Goal: Participate in discussion: Engage in conversation with other users on a specific topic

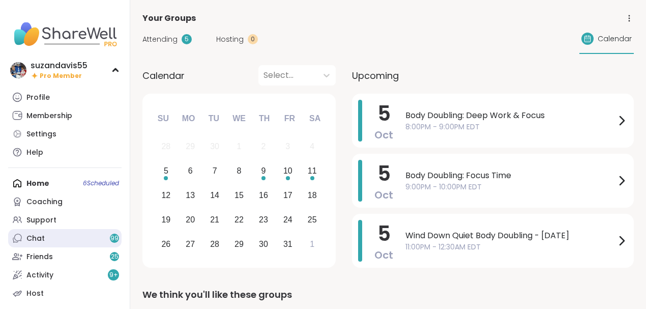
click at [35, 238] on div "Chat 99" at bounding box center [35, 238] width 18 height 10
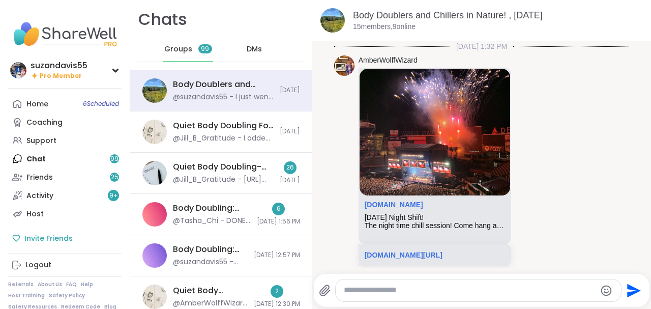
scroll to position [2510, 0]
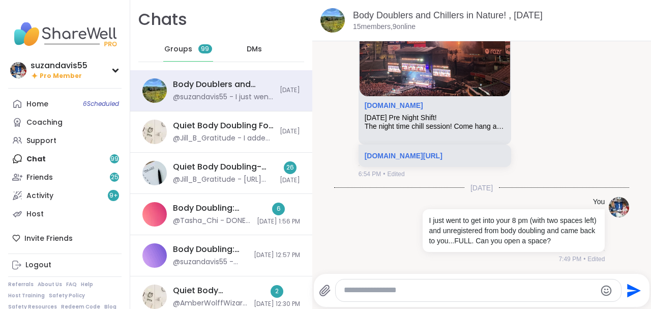
click at [67, 159] on div "Home 6 Scheduled Coaching Support Chat 99 Friends 25 Activity 9 + Host" at bounding box center [64, 159] width 113 height 128
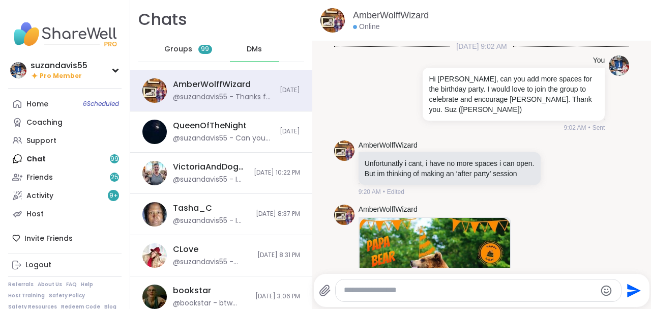
scroll to position [1944, 0]
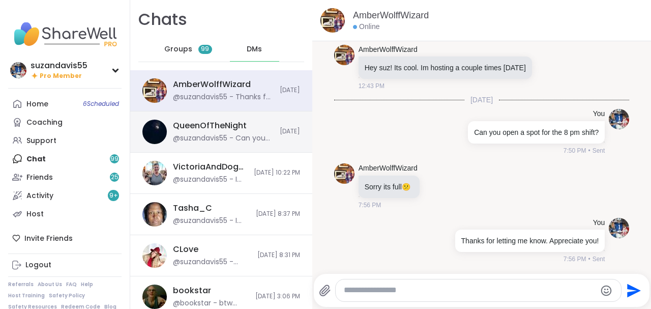
click at [218, 133] on div "@suzandavis55 - Can you open a spot in the 9:30. I just missed my chance." at bounding box center [223, 138] width 101 height 10
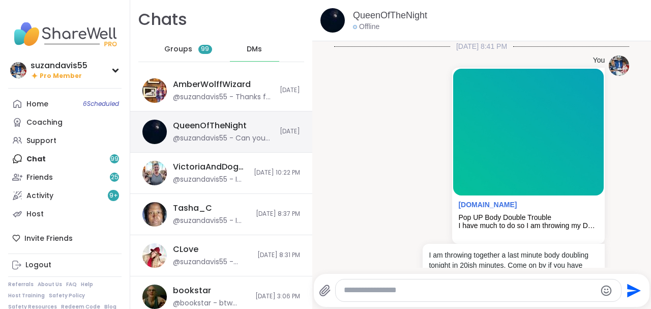
scroll to position [3529, 0]
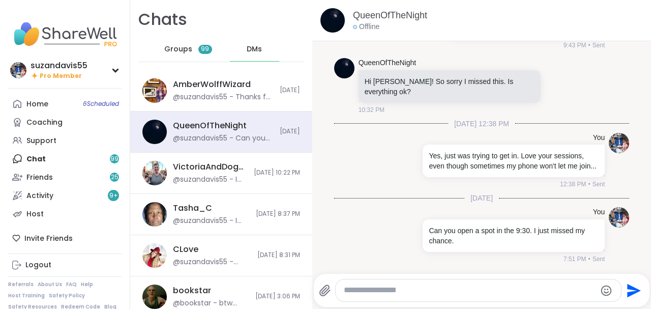
click at [253, 49] on span "DMs" at bounding box center [254, 49] width 15 height 10
click at [239, 134] on div "@suzandavis55 - Can you open a spot in the 9:30. I just missed my chance." at bounding box center [223, 138] width 101 height 10
click at [390, 295] on textarea "Type your message" at bounding box center [470, 290] width 252 height 11
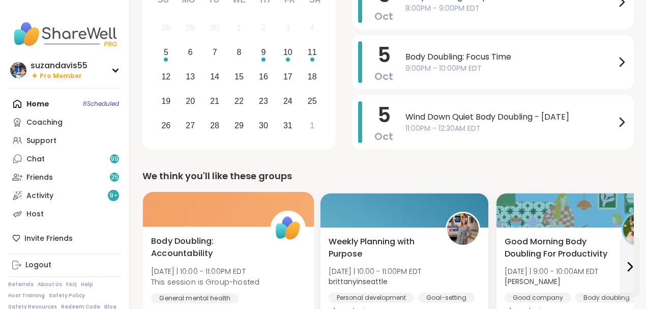
scroll to position [68, 0]
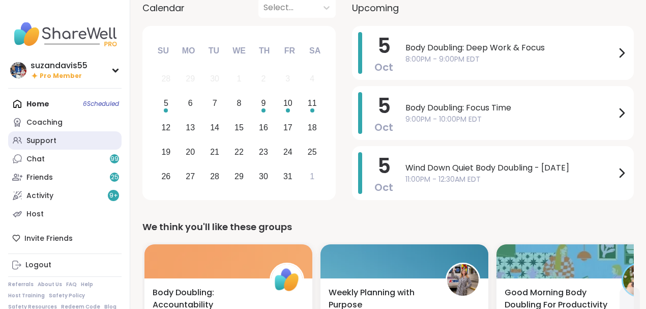
click at [44, 137] on div "Support" at bounding box center [41, 141] width 30 height 10
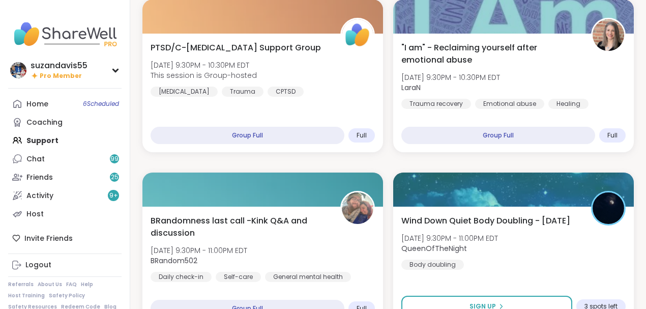
scroll to position [509, 0]
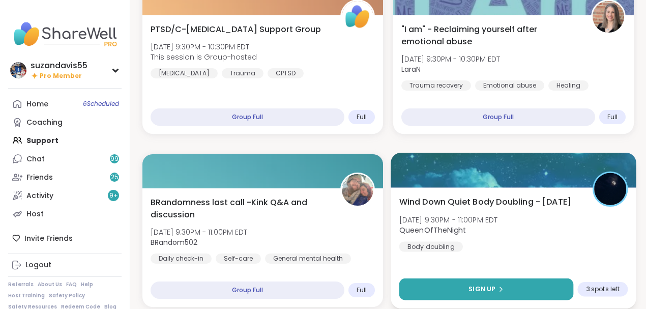
click at [476, 289] on span "Sign Up" at bounding box center [481, 288] width 27 height 9
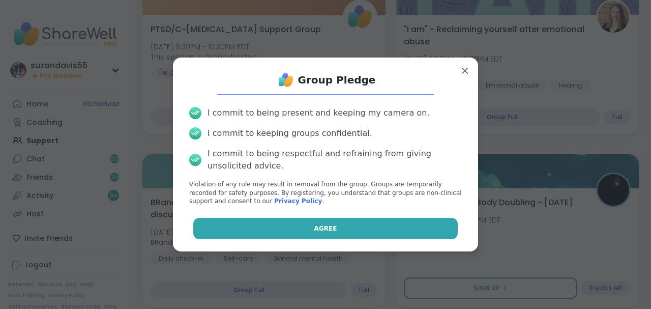
click at [350, 230] on button "Agree" at bounding box center [325, 228] width 265 height 21
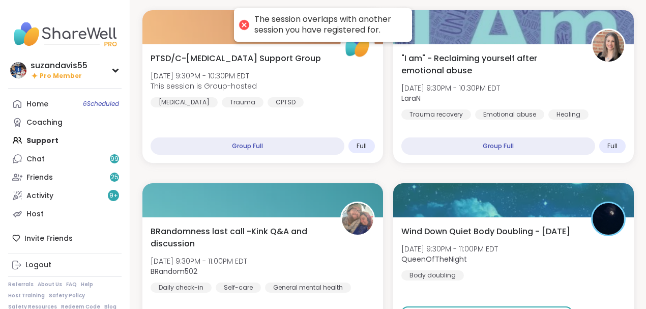
scroll to position [440, 0]
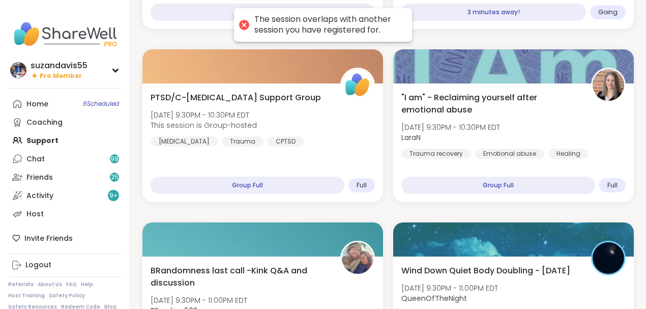
click at [363, 20] on div "The session overlaps with another session you have registered for." at bounding box center [327, 24] width 147 height 21
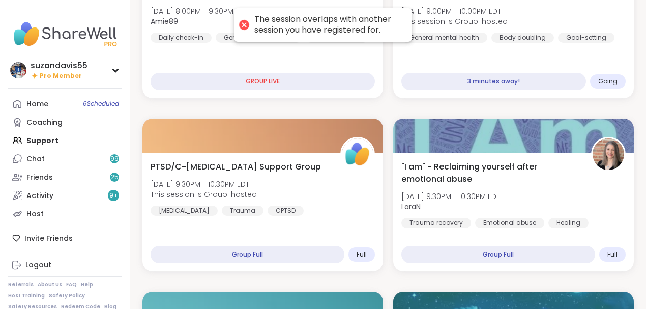
scroll to position [373, 0]
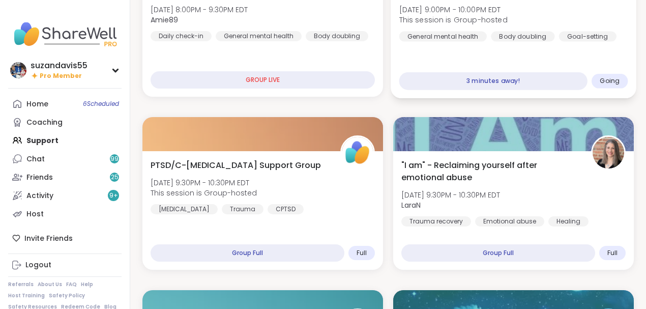
click at [533, 49] on div "Body Doubling: Focus Time Sun, Oct 05 | 9:00PM - 10:00PM EDT This session is Gr…" at bounding box center [513, 37] width 245 height 121
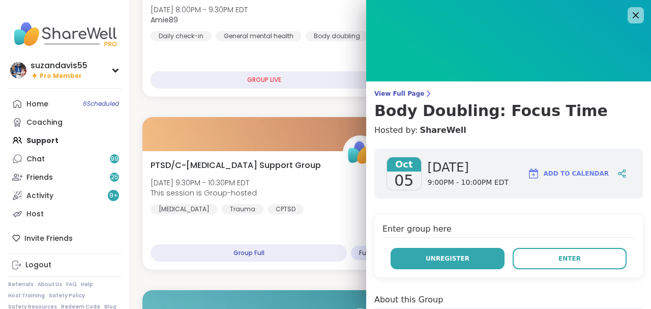
click at [463, 255] on button "Unregister" at bounding box center [448, 258] width 114 height 21
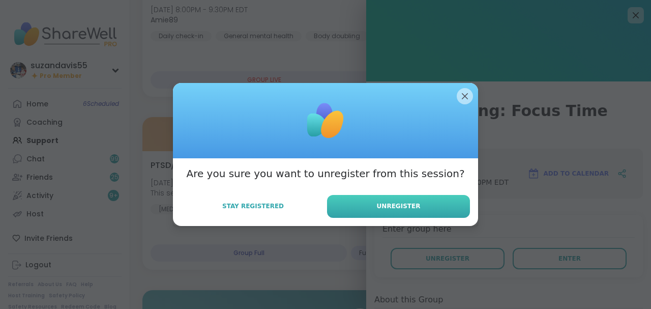
click at [392, 200] on button "Unregister" at bounding box center [398, 206] width 143 height 23
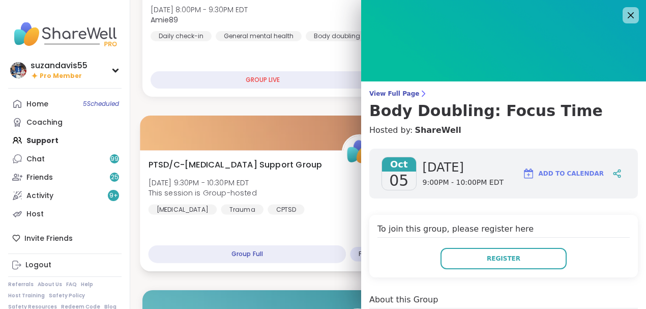
click at [296, 201] on div "PTSD/C-PTSD Support Group Sun, Oct 05 | 9:30PM - 10:30PM EDT This session is Gr…" at bounding box center [263, 186] width 229 height 56
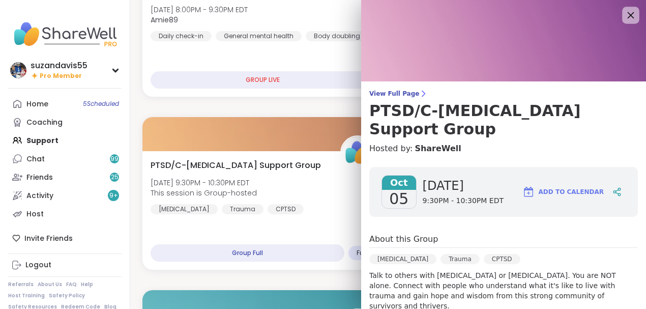
click at [625, 14] on icon at bounding box center [630, 15] width 13 height 13
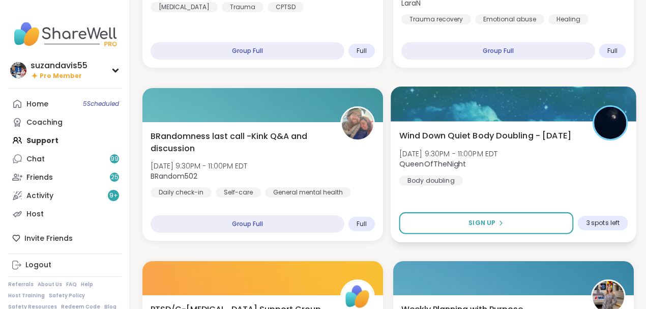
scroll to position [576, 0]
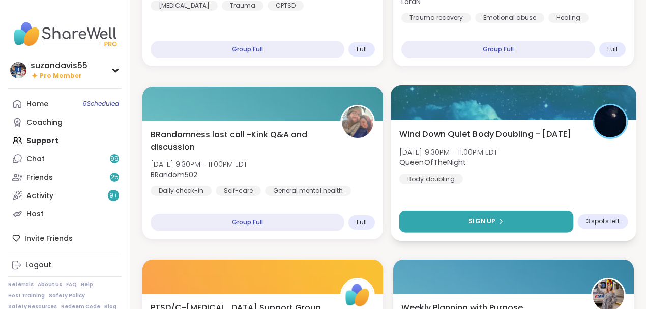
click at [500, 219] on icon at bounding box center [500, 221] width 6 height 6
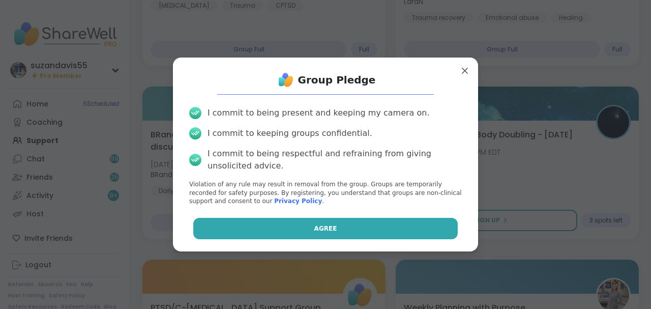
click at [361, 226] on button "Agree" at bounding box center [325, 228] width 265 height 21
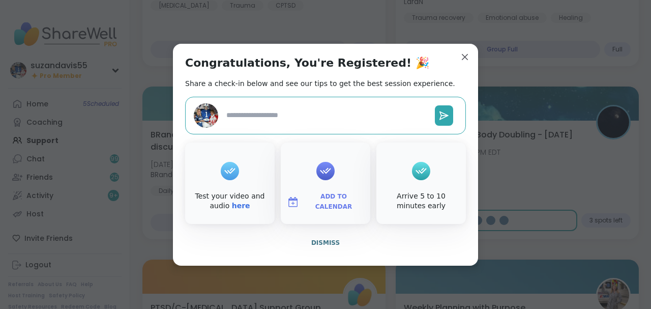
type textarea "*"
drag, startPoint x: 314, startPoint y: 200, endPoint x: 319, endPoint y: 198, distance: 5.3
click at [314, 200] on span "Add to Calendar" at bounding box center [333, 202] width 61 height 20
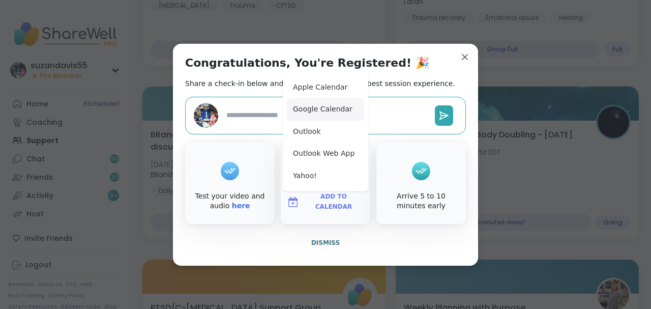
click at [307, 108] on button "Google Calendar" at bounding box center [325, 109] width 77 height 22
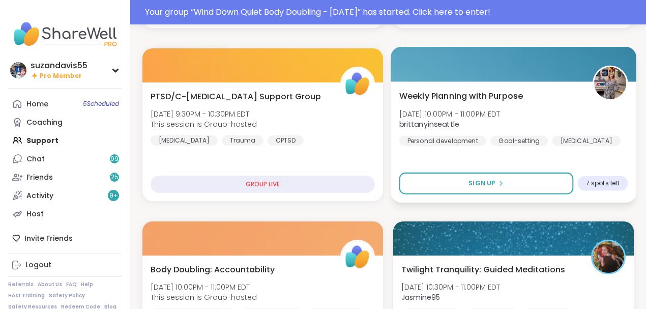
scroll to position [431, 0]
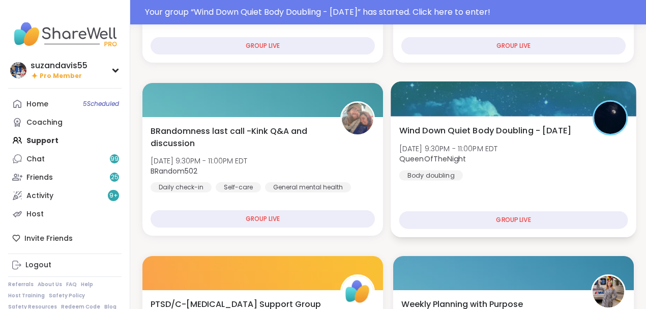
click at [495, 173] on div "Wind Down Quiet Body Doubling - Sunday Sun, Oct 05 | 9:30PM - 11:00PM EDT Queen…" at bounding box center [513, 152] width 229 height 56
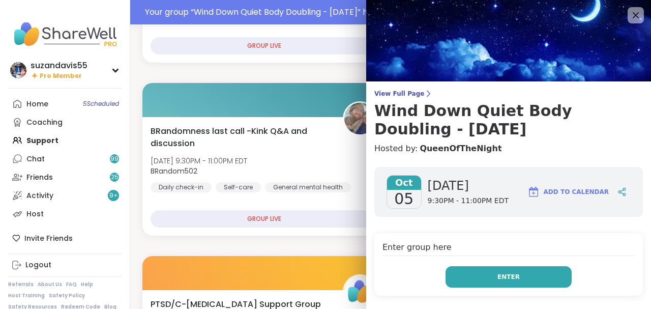
click at [503, 271] on button "Enter" at bounding box center [509, 276] width 126 height 21
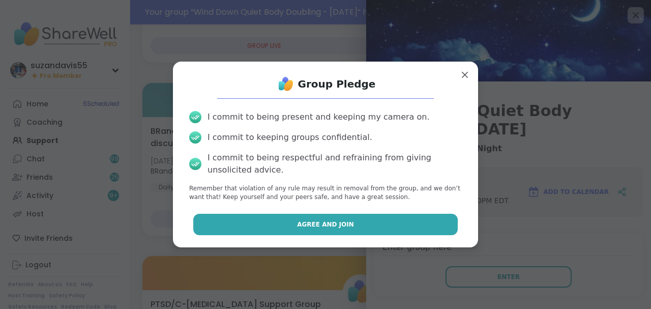
click at [369, 222] on button "Agree and Join" at bounding box center [325, 224] width 265 height 21
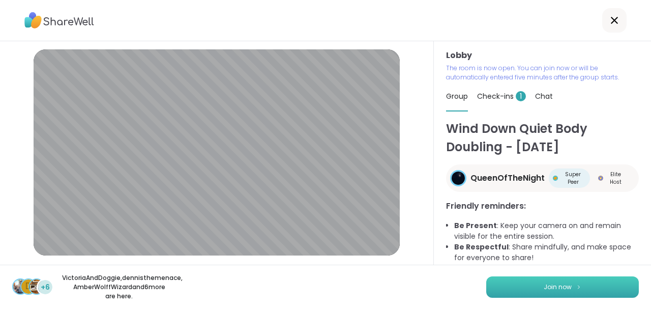
click at [561, 286] on span "Join now" at bounding box center [558, 286] width 28 height 9
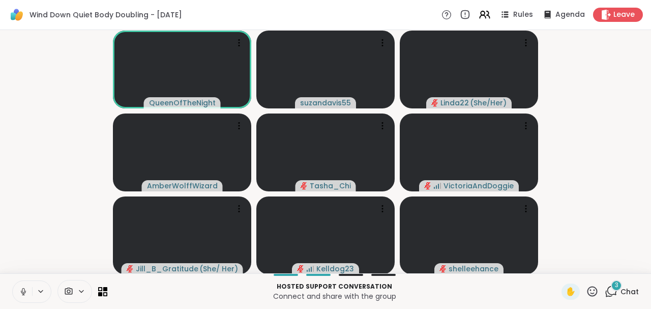
click at [23, 293] on icon at bounding box center [23, 291] width 9 height 9
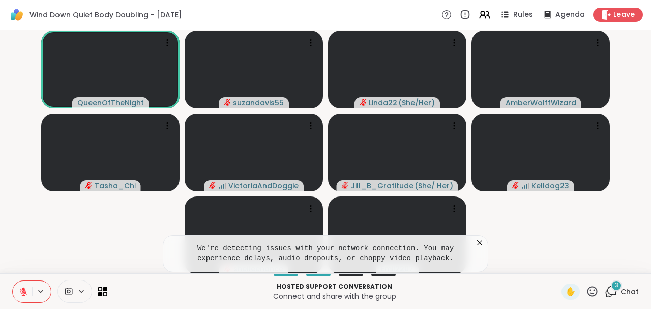
click at [31, 238] on video-player-container "QueenOfTheNight suzandavis55 Linda22 ( She/Her ) AmberWolffWizard Tasha_Chi Vic…" at bounding box center [325, 151] width 639 height 235
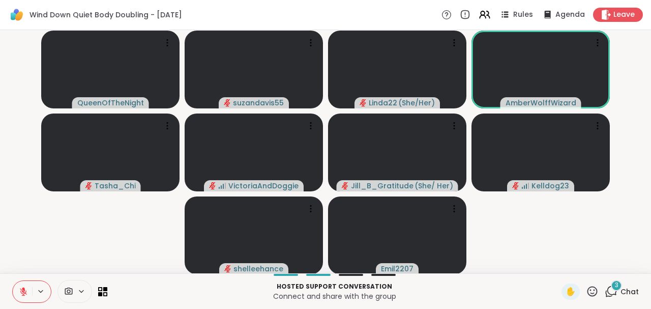
click at [26, 285] on button at bounding box center [22, 291] width 19 height 21
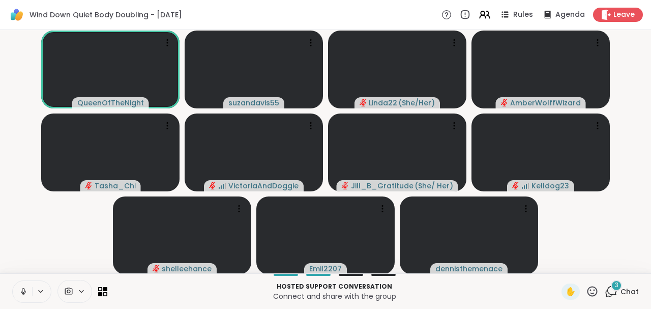
click at [21, 292] on icon at bounding box center [23, 291] width 9 height 9
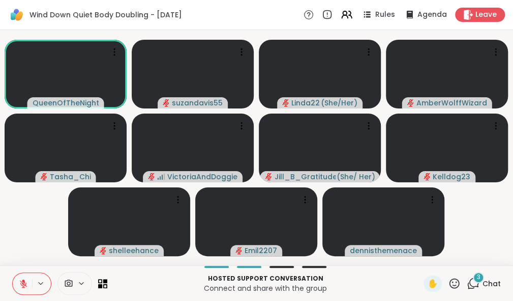
drag, startPoint x: 25, startPoint y: 281, endPoint x: 31, endPoint y: 281, distance: 5.6
click at [25, 281] on icon at bounding box center [23, 283] width 9 height 9
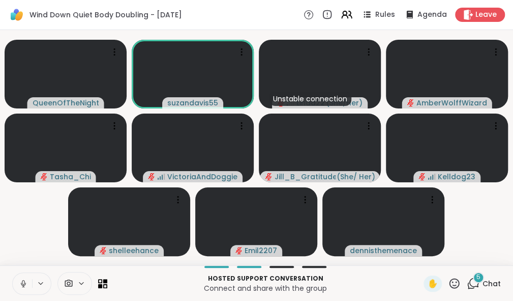
click at [20, 284] on icon at bounding box center [23, 283] width 9 height 9
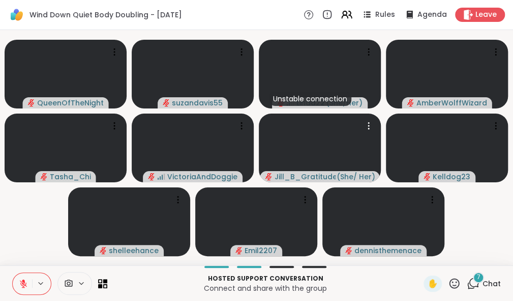
drag, startPoint x: 263, startPoint y: 137, endPoint x: 24, endPoint y: 279, distance: 278.0
click at [24, 279] on icon at bounding box center [23, 283] width 9 height 9
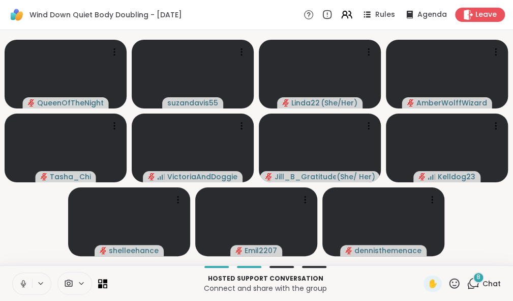
click at [21, 281] on icon at bounding box center [23, 283] width 9 height 9
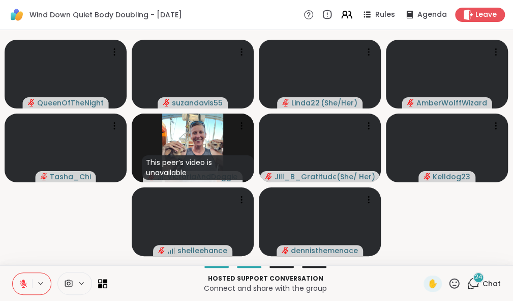
click at [210, 256] on video-player-container "QueenOfTheNight suzandavis55 Linda22 ( She/Her ) AmberWolffWizard Tasha_Chi Thi…" at bounding box center [256, 147] width 501 height 227
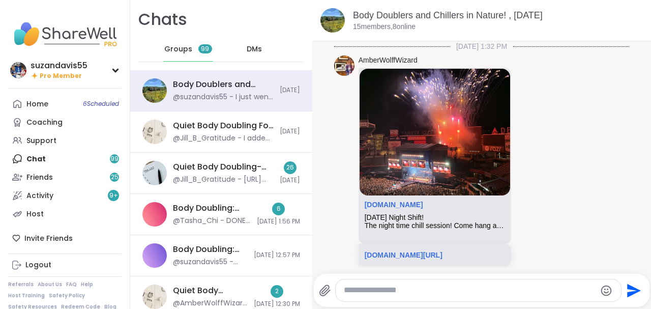
scroll to position [2510, 0]
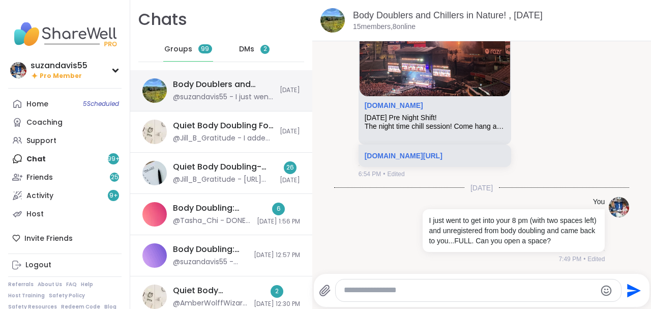
click at [192, 86] on div "Body Doublers and Chillers in Nature! , [DATE]" at bounding box center [223, 84] width 101 height 11
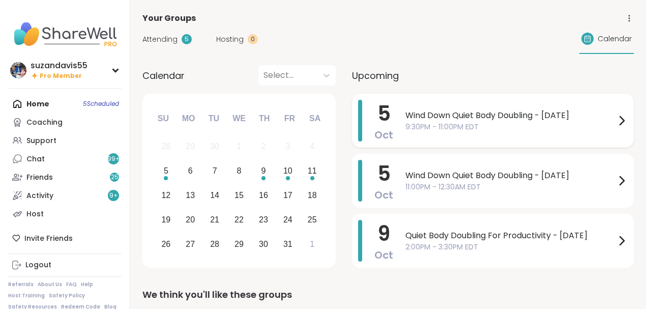
click at [432, 120] on span "Wind Down Quiet Body Doubling - [DATE]" at bounding box center [510, 115] width 210 height 12
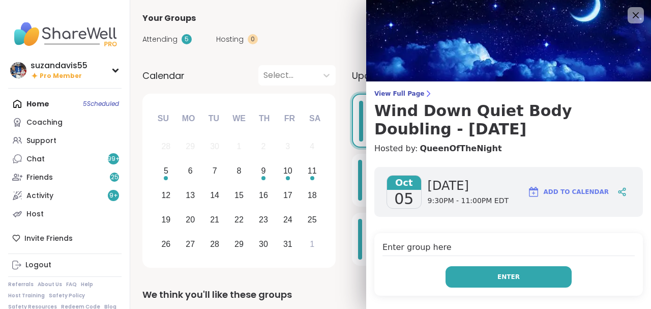
click at [521, 274] on button "Enter" at bounding box center [509, 276] width 126 height 21
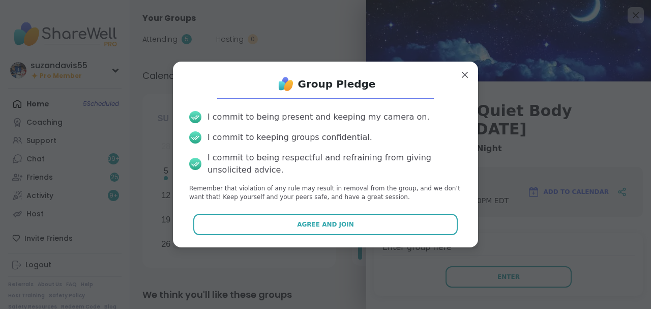
click at [308, 229] on button "Agree and Join" at bounding box center [325, 224] width 265 height 21
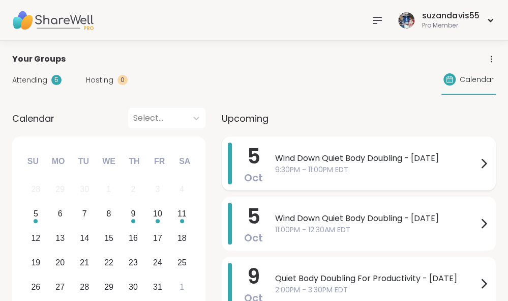
click at [339, 174] on span "9:30PM - 11:00PM EDT" at bounding box center [376, 169] width 202 height 11
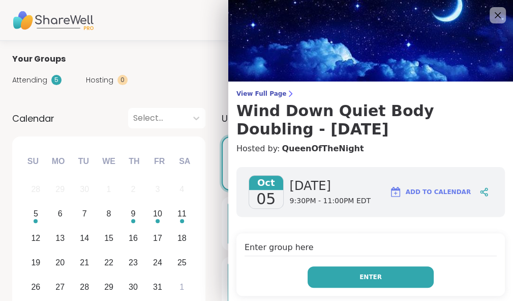
click at [369, 277] on span "Enter" at bounding box center [371, 276] width 22 height 9
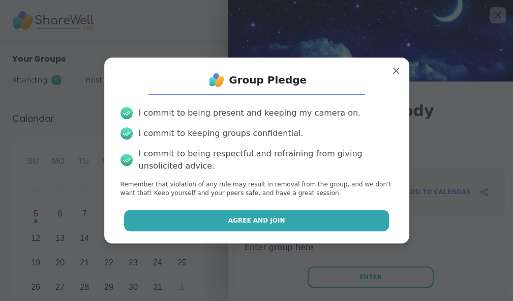
click at [302, 220] on button "Agree and Join" at bounding box center [256, 220] width 265 height 21
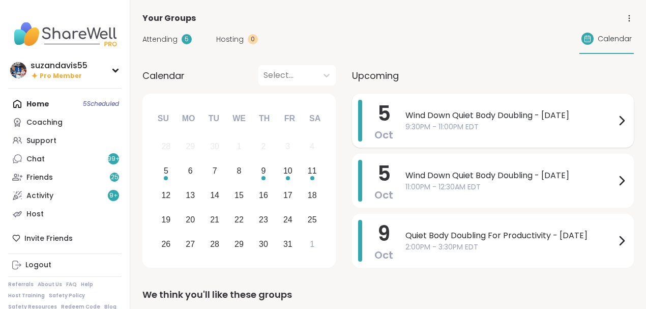
click at [442, 119] on span "Wind Down Quiet Body Doubling - [DATE]" at bounding box center [510, 115] width 210 height 12
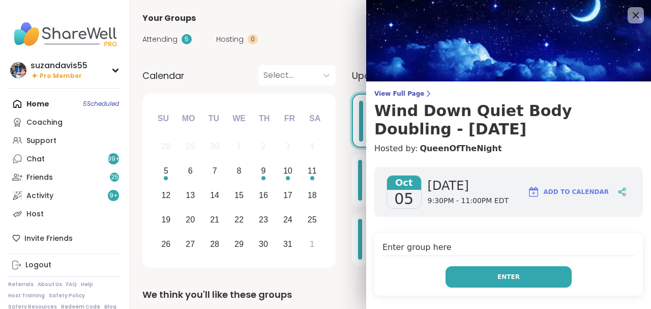
click at [482, 275] on button "Enter" at bounding box center [509, 276] width 126 height 21
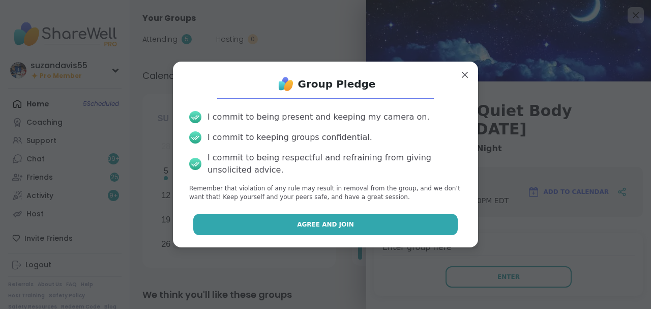
click at [348, 217] on button "Agree and Join" at bounding box center [325, 224] width 265 height 21
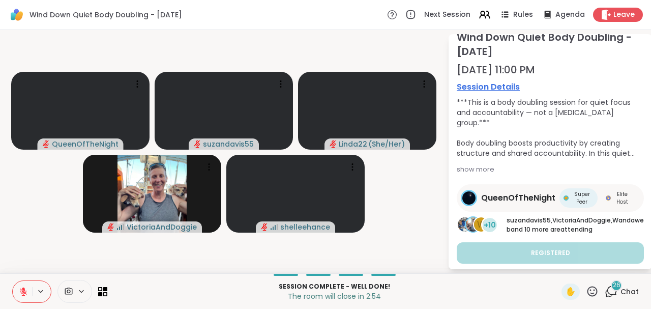
scroll to position [41, 0]
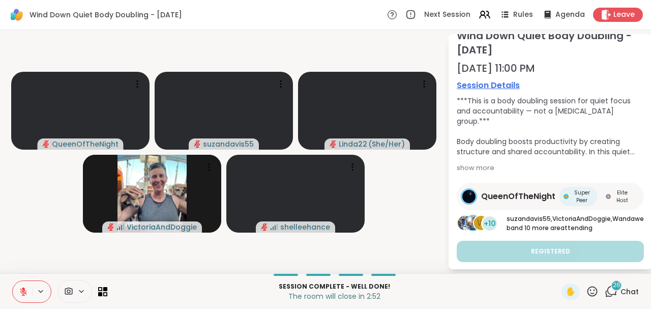
click at [613, 289] on span "26" at bounding box center [617, 285] width 8 height 9
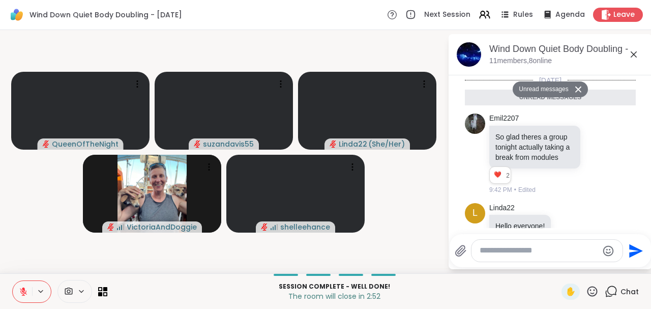
scroll to position [2772, 0]
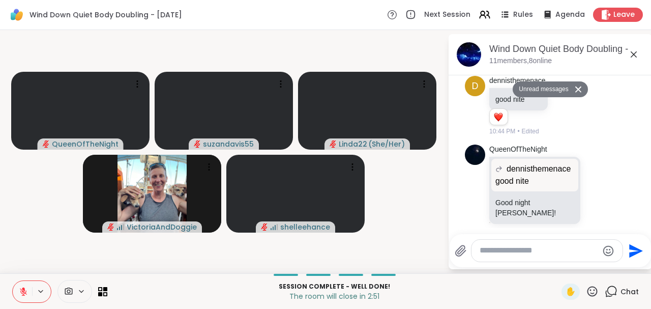
click at [499, 254] on textarea "Type your message" at bounding box center [539, 250] width 118 height 11
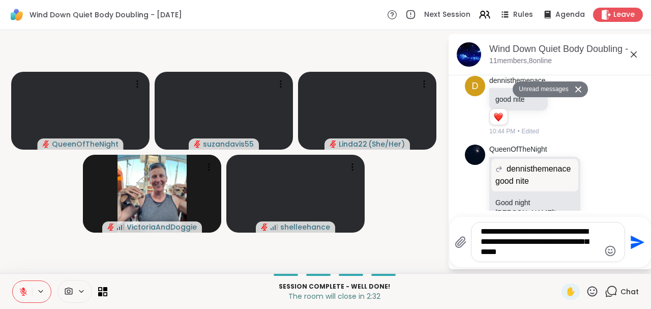
type textarea "**********"
click at [626, 240] on button "Send" at bounding box center [636, 241] width 23 height 23
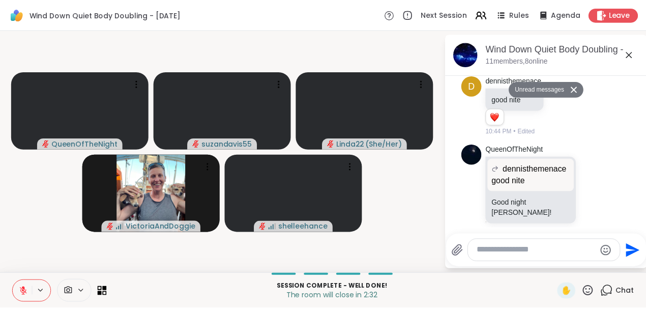
scroll to position [2832, 0]
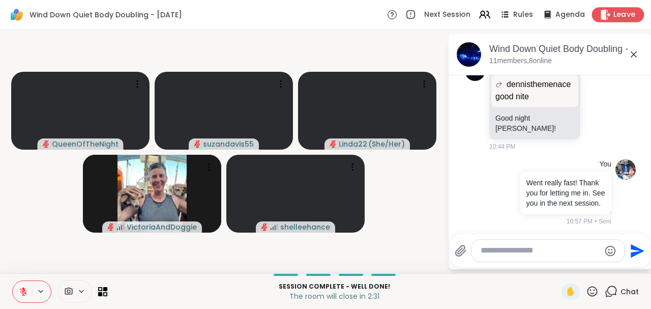
click at [619, 13] on span "Leave" at bounding box center [624, 15] width 22 height 11
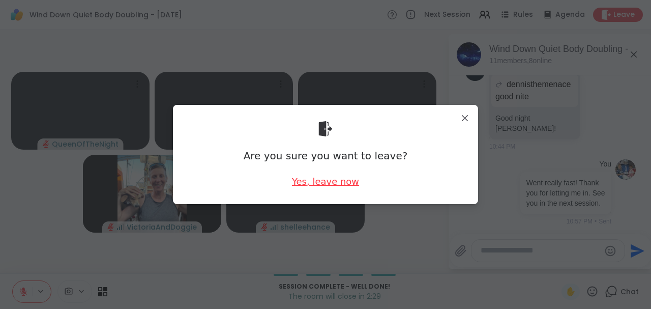
click at [317, 183] on div "Yes, leave now" at bounding box center [325, 181] width 67 height 13
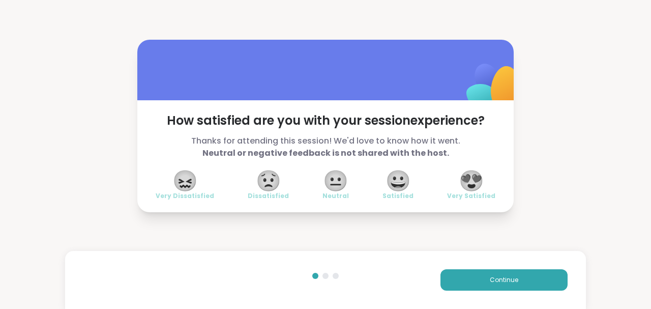
click at [459, 180] on span "😍" at bounding box center [471, 180] width 25 height 18
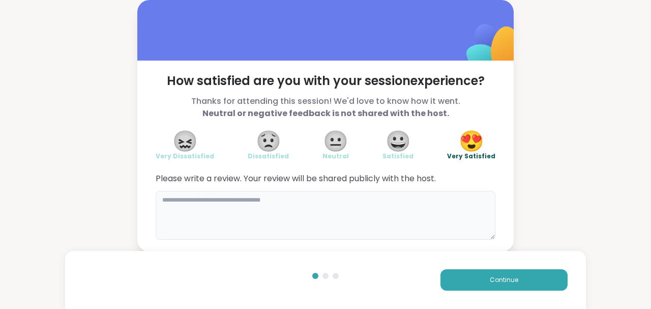
click at [271, 212] on textarea at bounding box center [326, 215] width 340 height 49
type textarea "*"
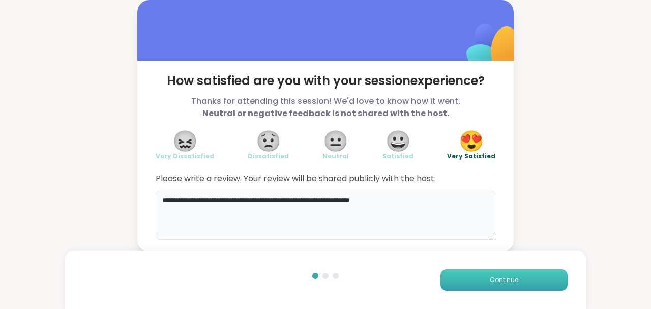
type textarea "**********"
click at [474, 283] on button "Continue" at bounding box center [503, 279] width 127 height 21
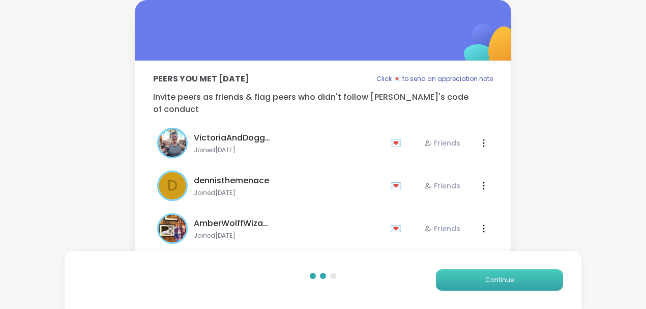
click at [471, 279] on button "Continue" at bounding box center [499, 279] width 127 height 21
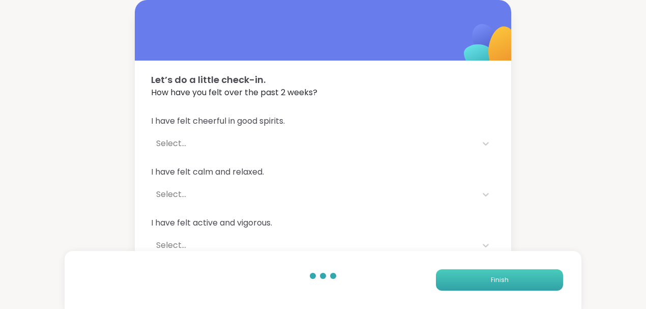
click at [478, 277] on button "Finish" at bounding box center [499, 279] width 127 height 21
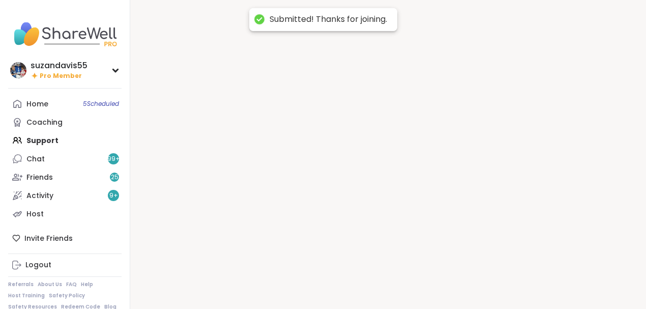
click at [481, 277] on div at bounding box center [388, 154] width 516 height 309
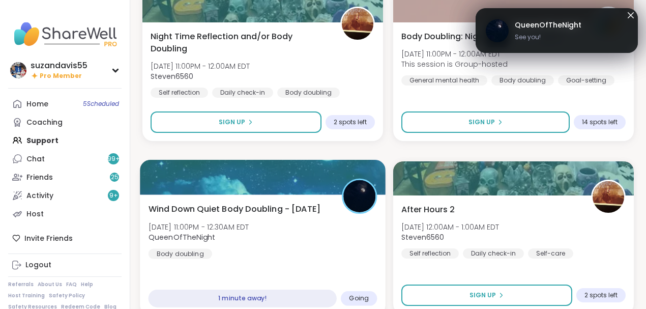
scroll to position [542, 0]
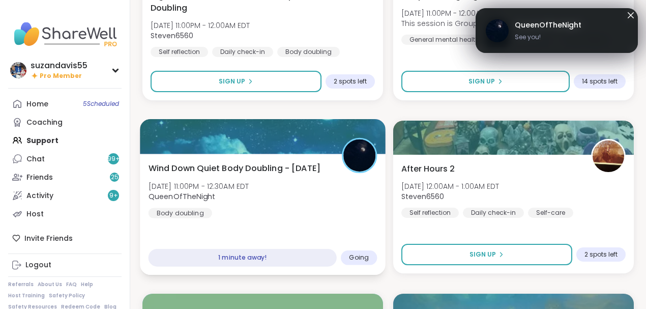
click at [242, 215] on div "Wind Down Quiet Body Doubling - [DATE] [DATE] 11:00PM - 12:30AM EDT QueenOfTheN…" at bounding box center [263, 190] width 229 height 56
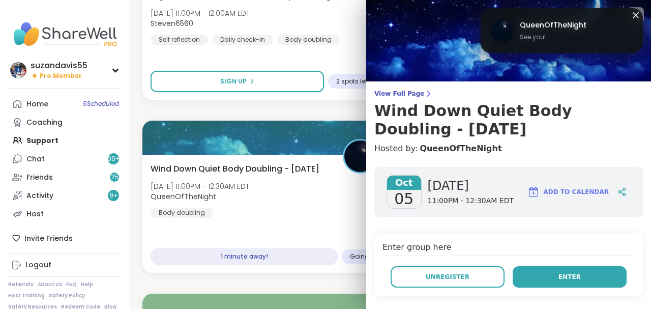
click at [550, 274] on button "Enter" at bounding box center [570, 276] width 114 height 21
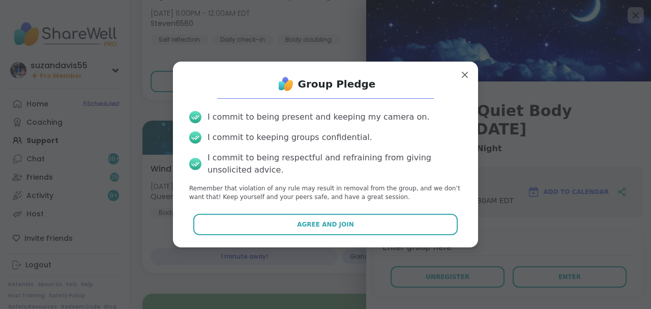
click at [371, 217] on button "Agree and Join" at bounding box center [325, 224] width 265 height 21
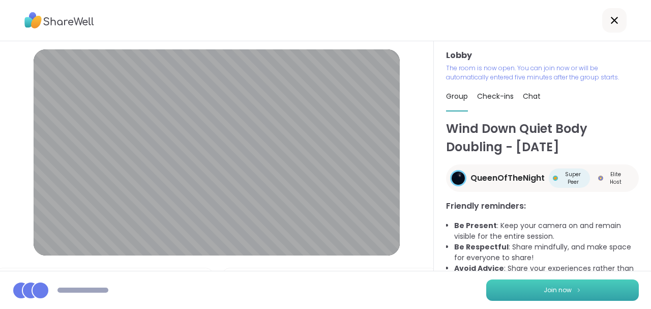
click at [538, 284] on button "Join now" at bounding box center [562, 289] width 153 height 21
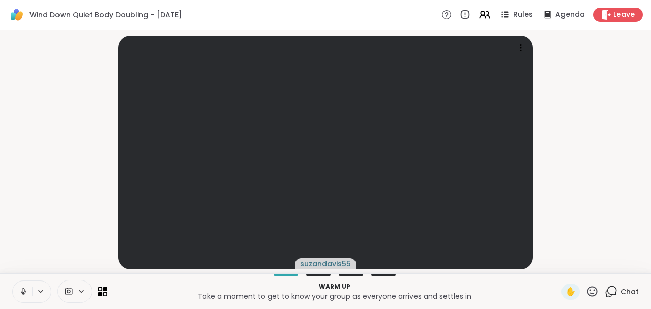
click at [22, 290] on icon at bounding box center [23, 291] width 9 height 9
click at [23, 290] on icon at bounding box center [23, 291] width 9 height 9
